Goal: Navigation & Orientation: Find specific page/section

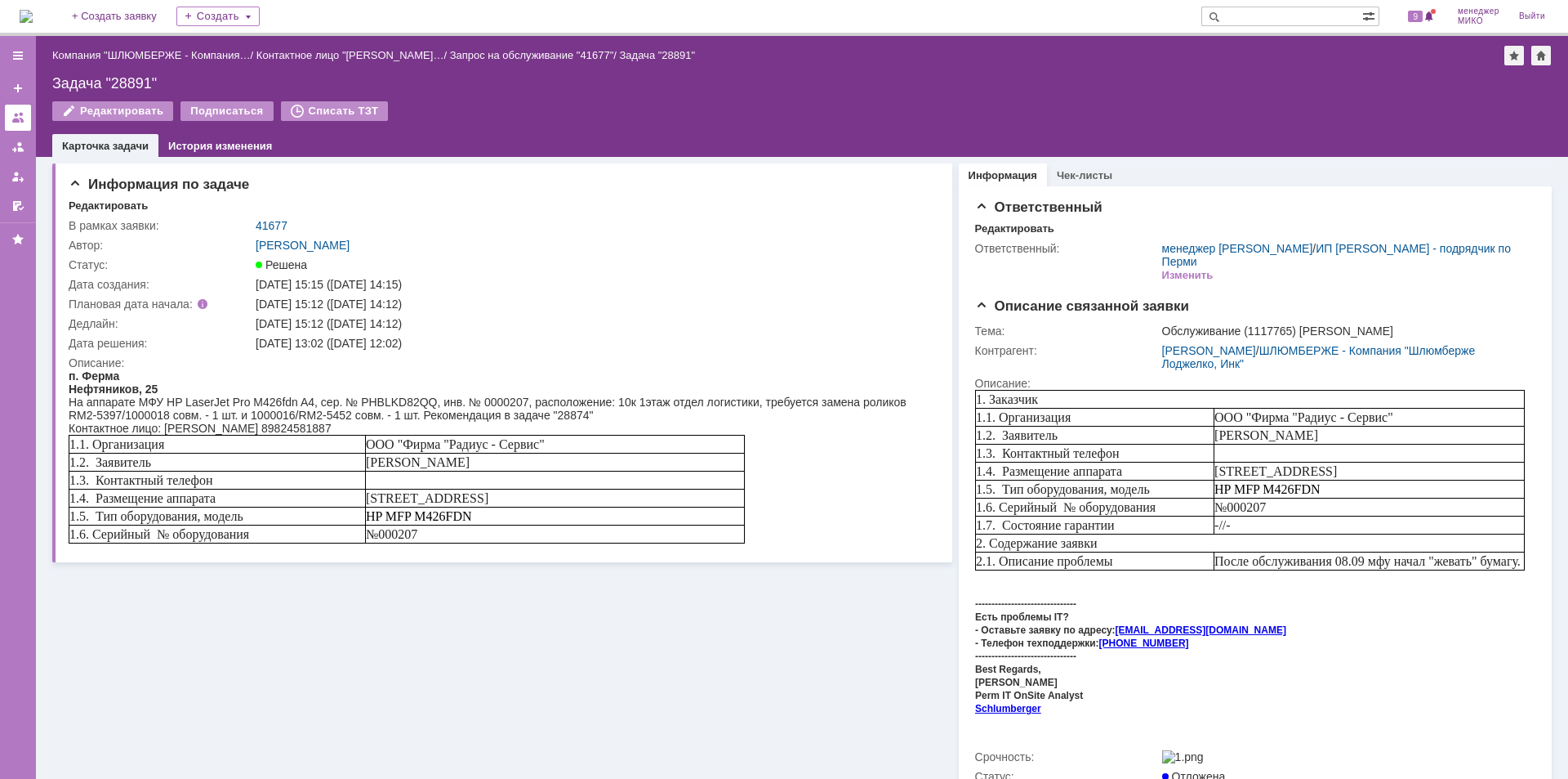
click at [22, 121] on div at bounding box center [18, 117] width 13 height 13
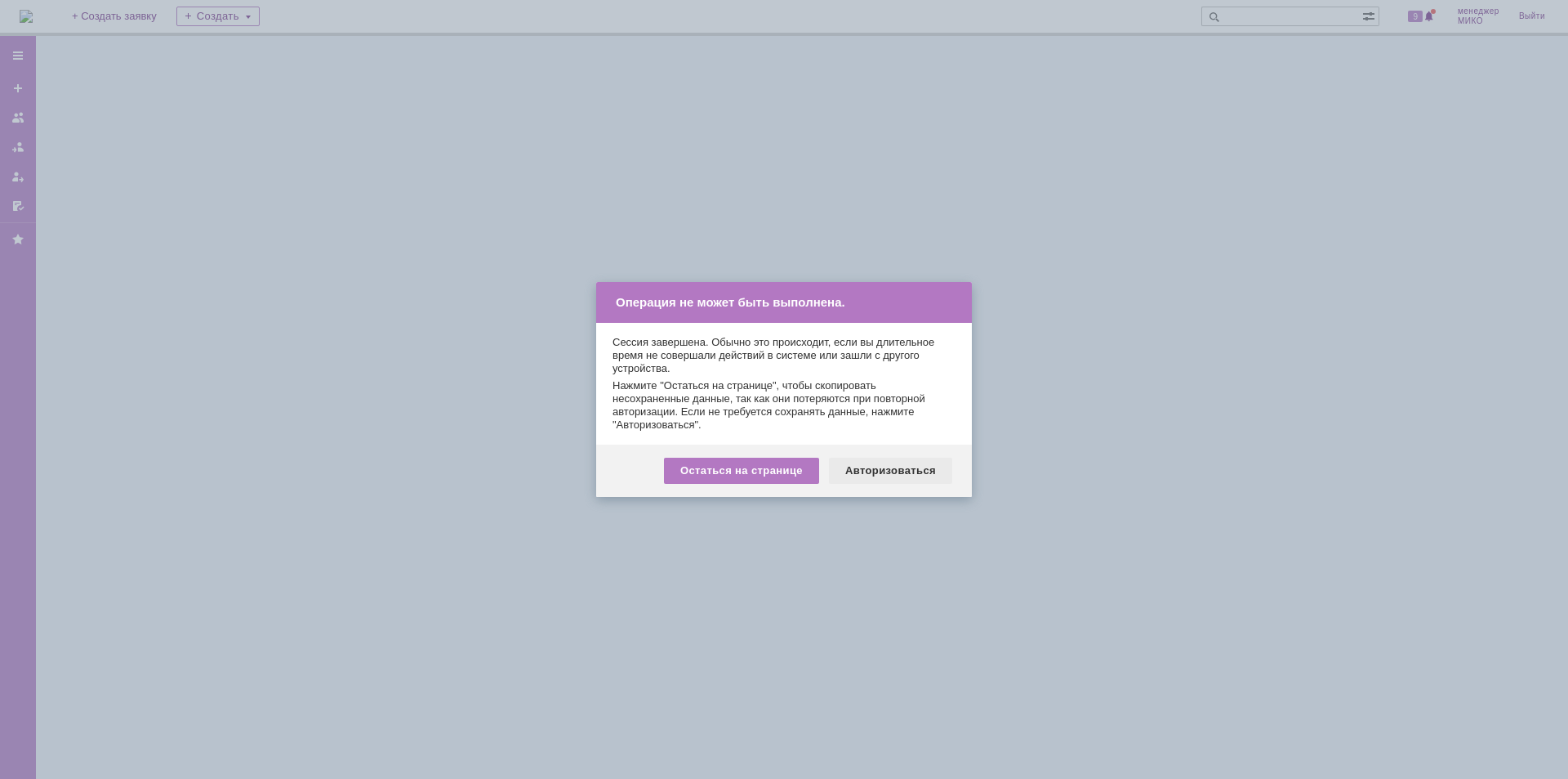
click at [905, 465] on div "Авторизоваться" at bounding box center [891, 471] width 123 height 26
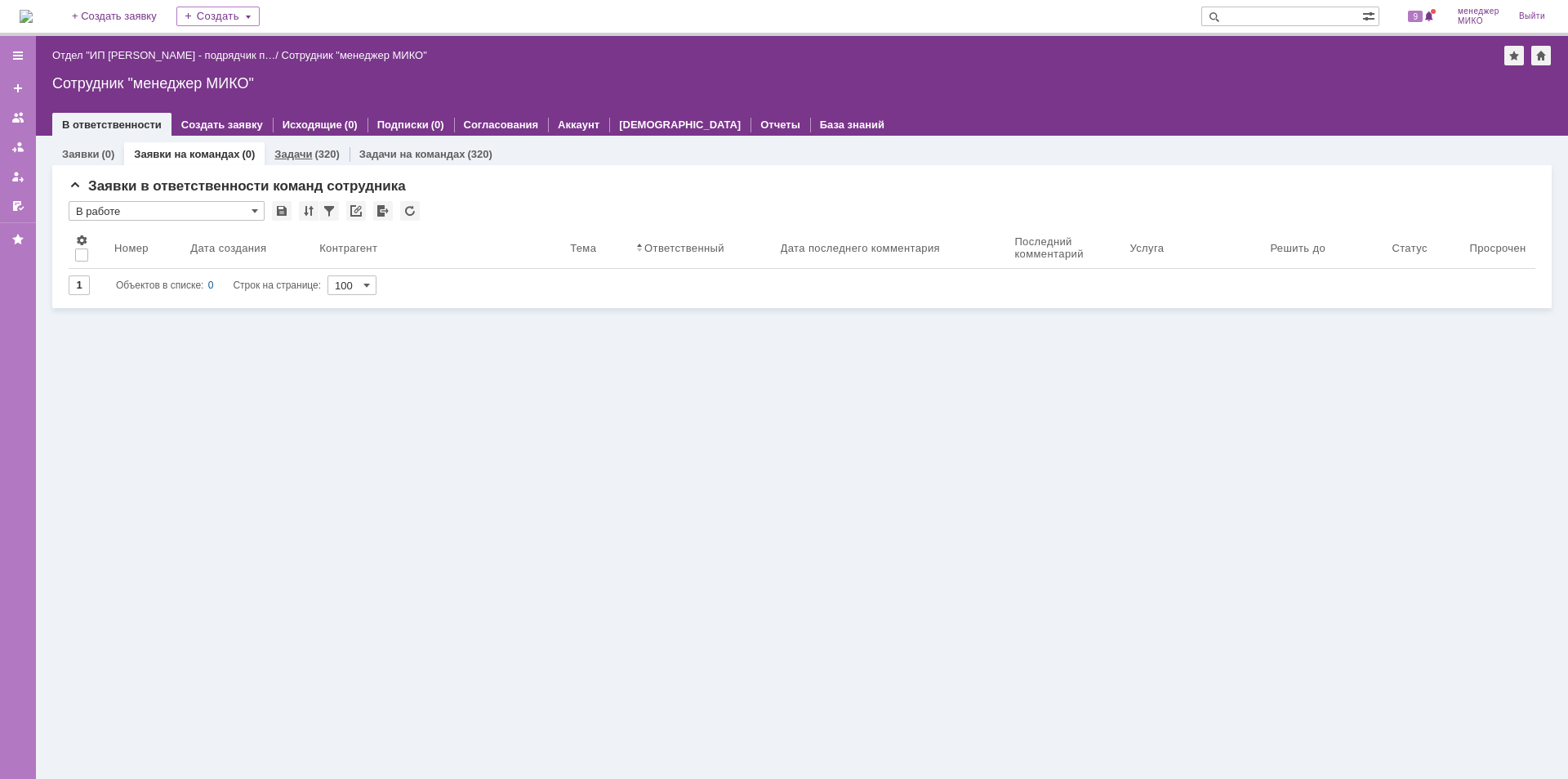
click at [295, 157] on link "Задачи" at bounding box center [293, 154] width 38 height 12
